Goal: Answer question/provide support

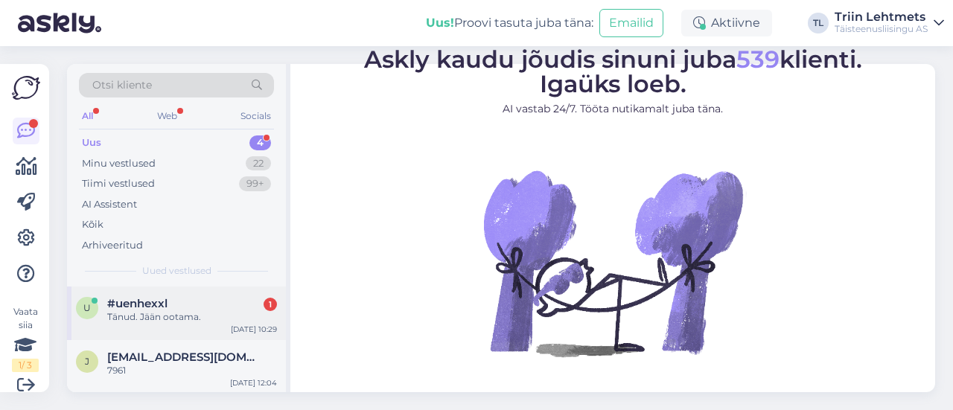
click at [126, 318] on div "Tänud. Jään ootama." at bounding box center [192, 317] width 170 height 13
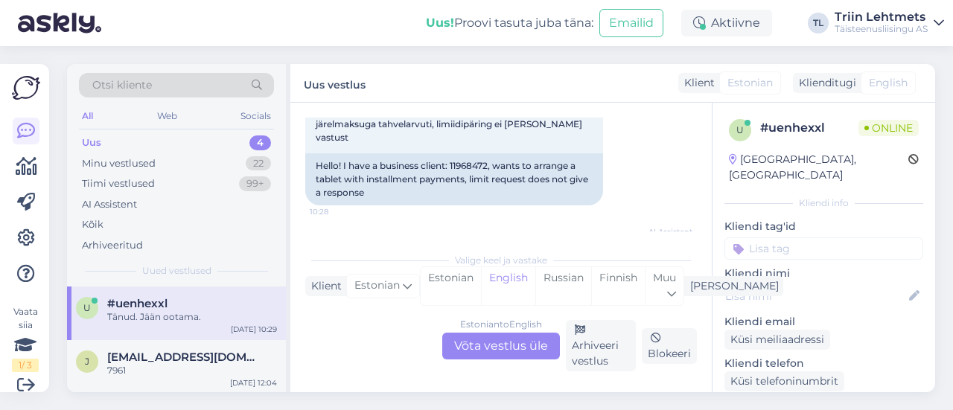
scroll to position [61, 0]
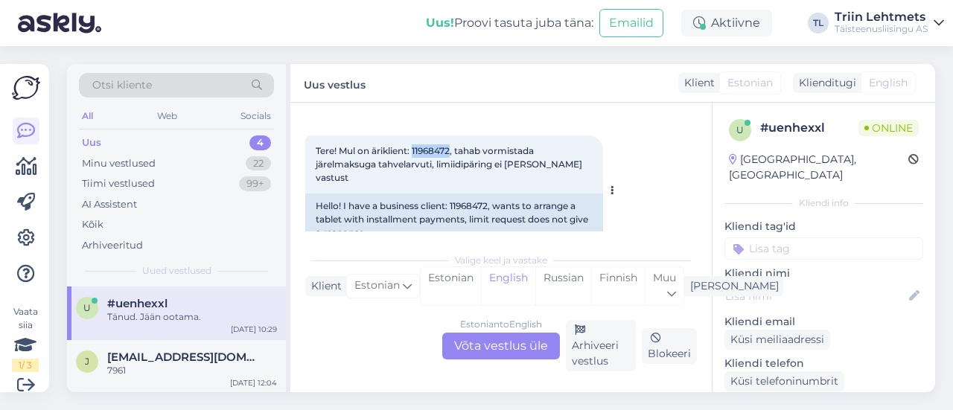
drag, startPoint x: 415, startPoint y: 148, endPoint x: 453, endPoint y: 148, distance: 38.0
click at [453, 148] on span "Tere! Mul on äriklient: 11968472, tahab vormistada järelmaksuga tahvelarvuti, l…" at bounding box center [450, 164] width 269 height 38
copy span "11968472"
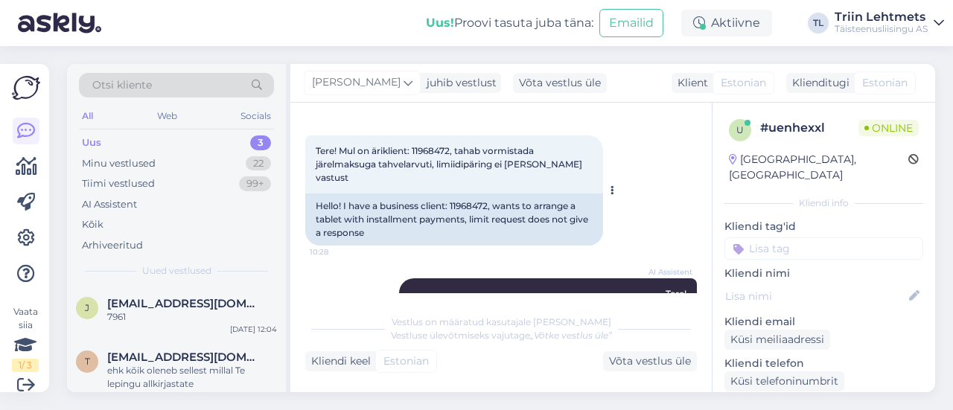
click at [402, 177] on div "Tere! Mul on äriklient: 11968472, tahab vormistada järelmaksuga tahvelarvuti, l…" at bounding box center [454, 165] width 298 height 58
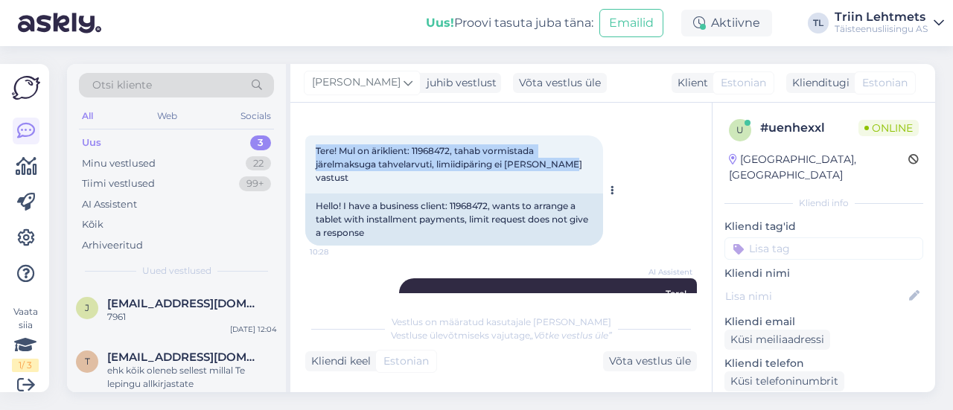
drag, startPoint x: 316, startPoint y: 146, endPoint x: 567, endPoint y: 165, distance: 251.7
click at [567, 165] on div "Tere! Mul on äriklient: 11968472, tahab vormistada järelmaksuga tahvelarvuti, l…" at bounding box center [454, 165] width 298 height 58
copy span "Tere! Mul on äriklient: 11968472, tahab vormistada järelmaksuga tahvelarvuti, l…"
click at [346, 153] on span "Tere! Mul on äriklient: 11968472, tahab vormistada järelmaksuga tahvelarvuti, l…" at bounding box center [450, 164] width 269 height 38
drag, startPoint x: 372, startPoint y: 153, endPoint x: 570, endPoint y: 163, distance: 198.4
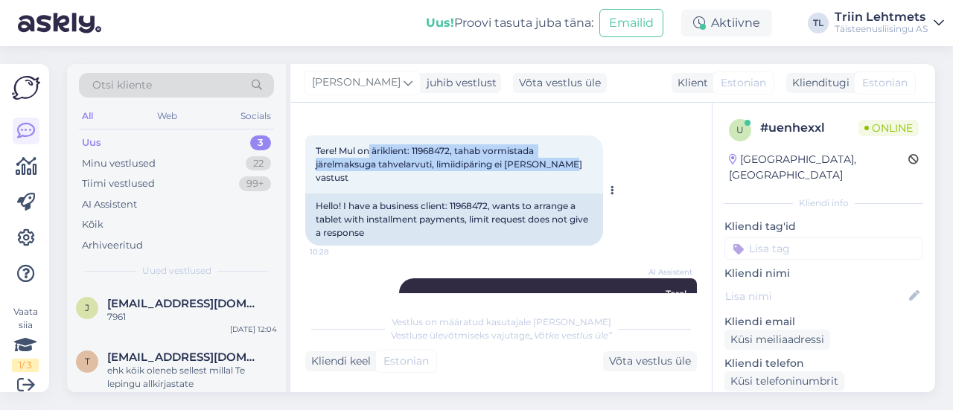
click at [570, 163] on div "Tere! Mul on äriklient: 11968472, tahab vormistada järelmaksuga tahvelarvuti, l…" at bounding box center [454, 165] width 298 height 58
copy span "äriklient: 11968472, tahab vormistada järelmaksuga tahvelarvuti, limiidipäring …"
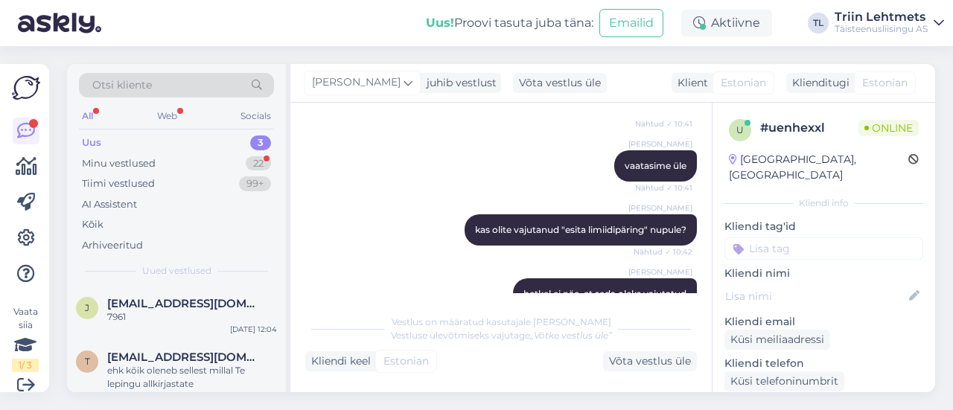
scroll to position [634, 0]
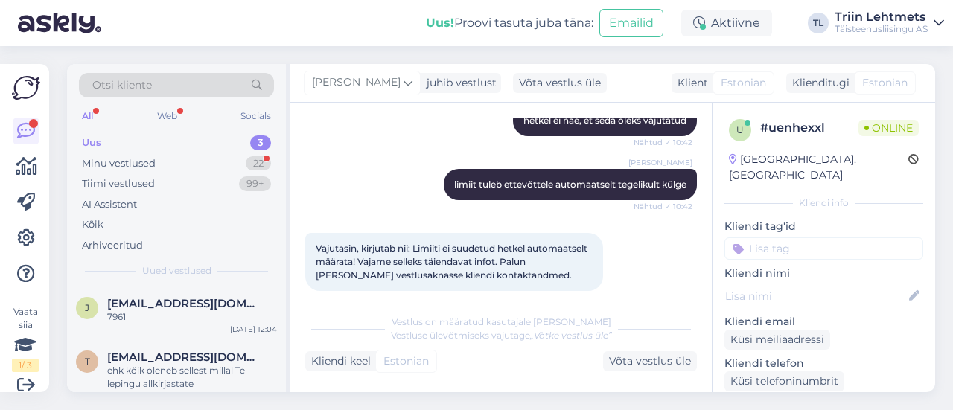
click at [336, 168] on div "[PERSON_NAME] limiit tuleb ettevõttele automaatselt tegelikult külge Nähtud ✓ 1…" at bounding box center [501, 185] width 392 height 64
